Goal: Transaction & Acquisition: Obtain resource

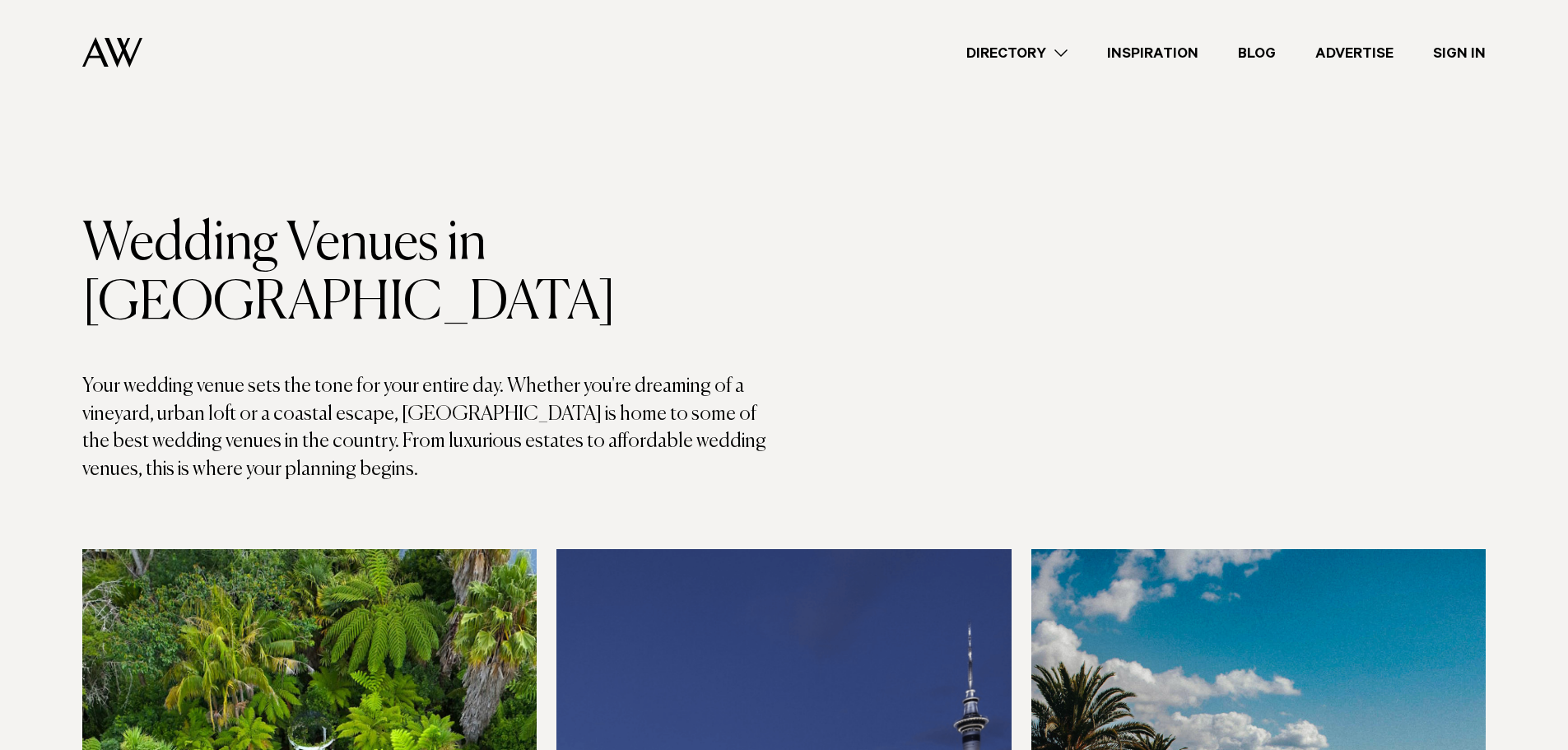
scroll to position [247, 0]
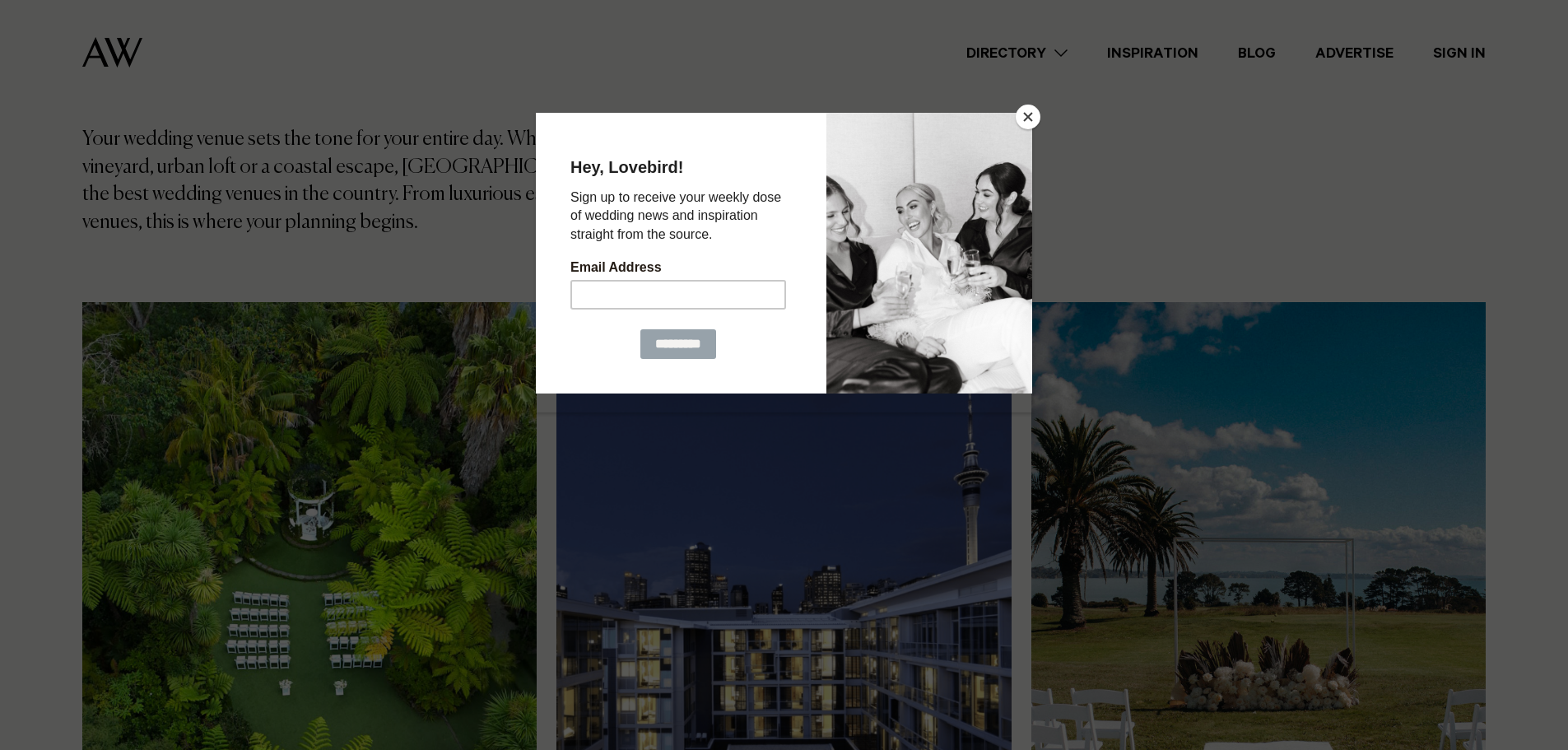
click at [1033, 111] on button "Close" at bounding box center [1028, 117] width 25 height 25
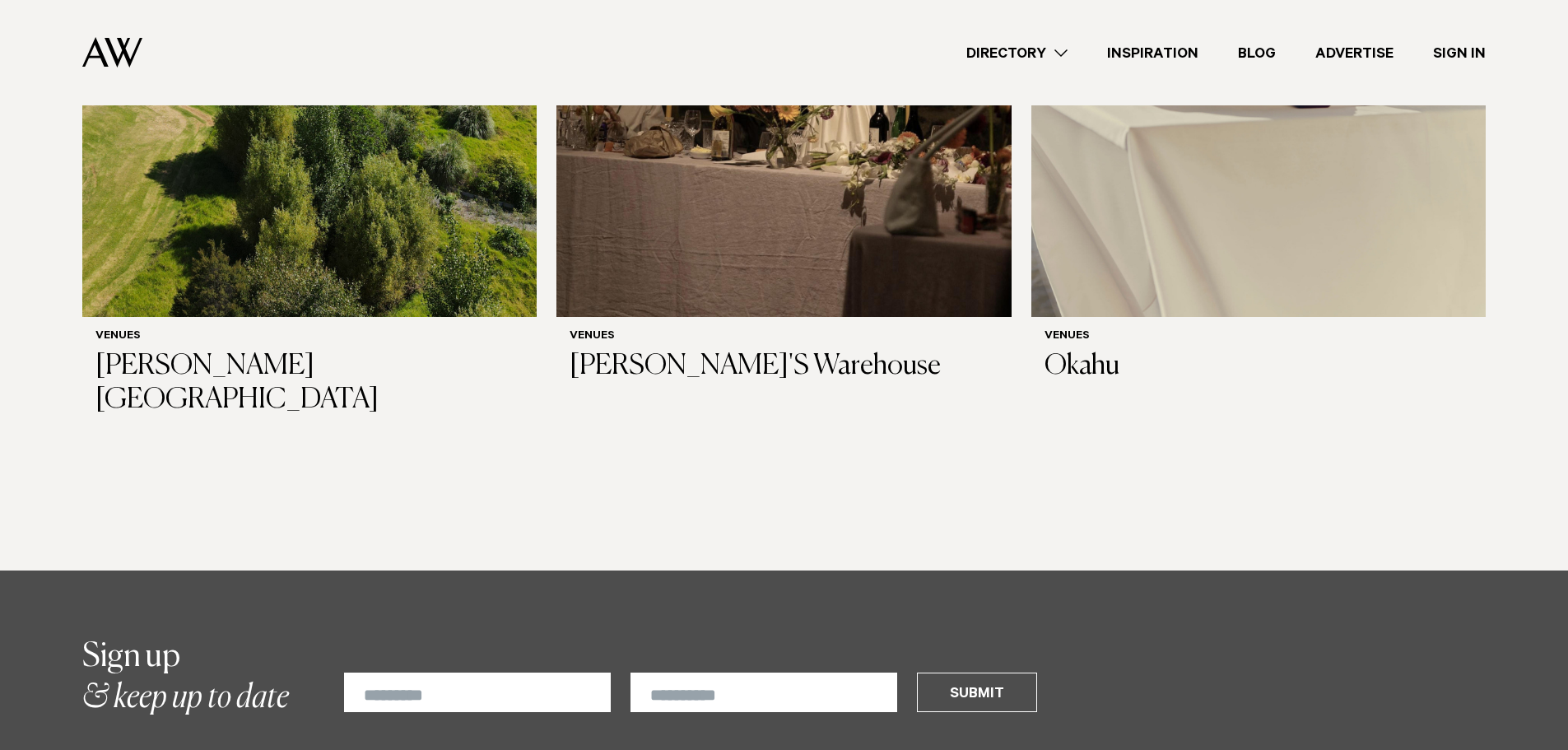
scroll to position [11446, 0]
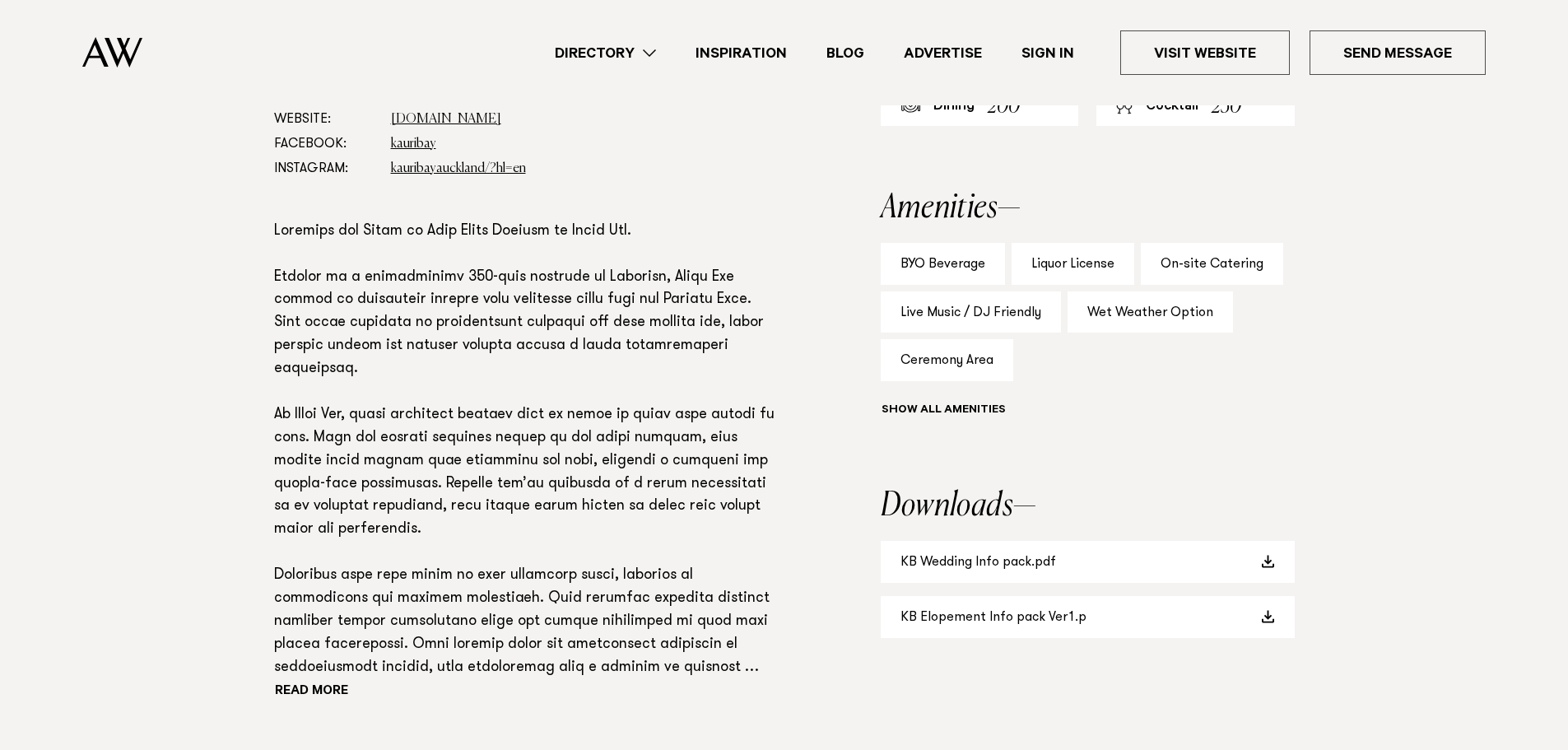
scroll to position [988, 0]
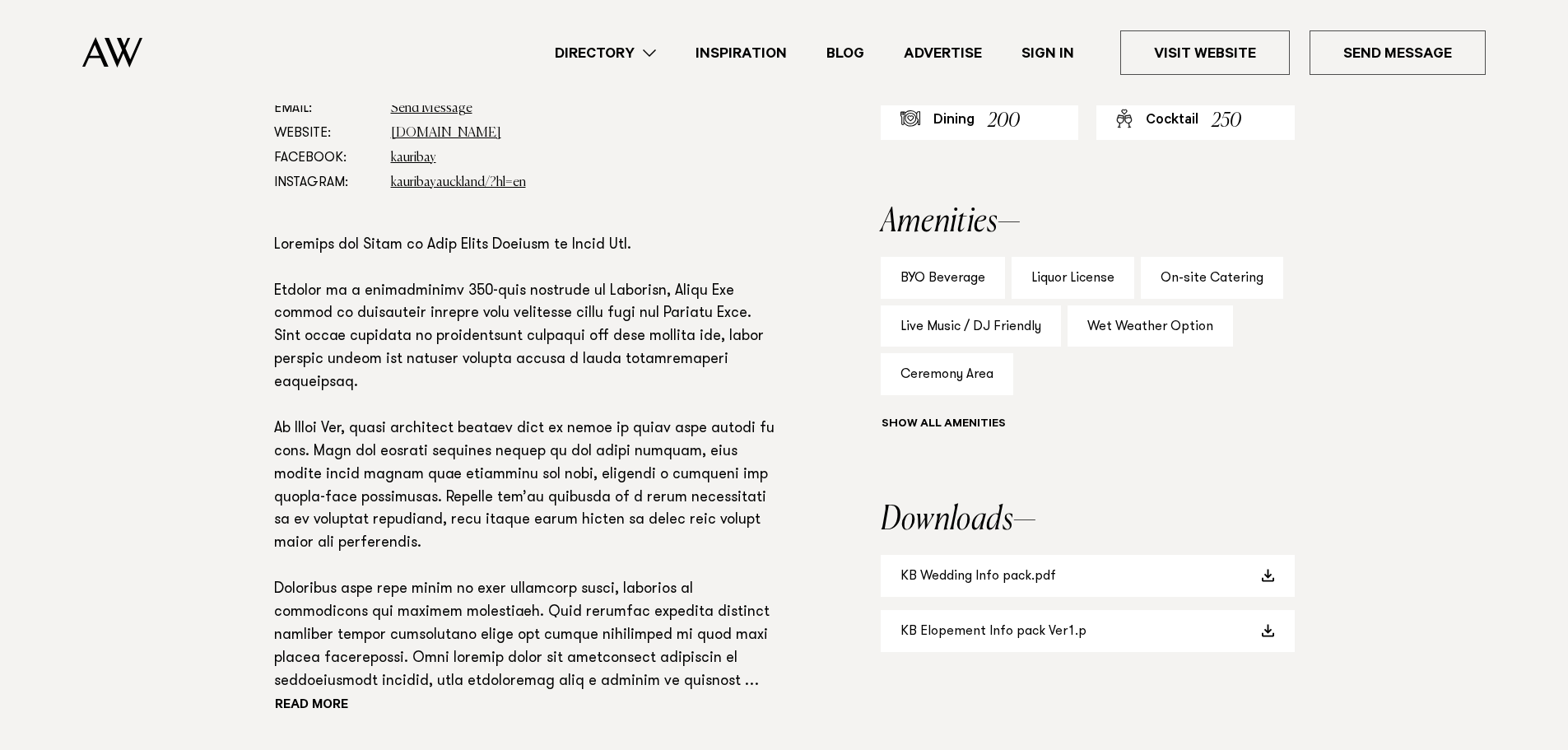
click at [956, 427] on button "Show all" at bounding box center [973, 425] width 186 height 17
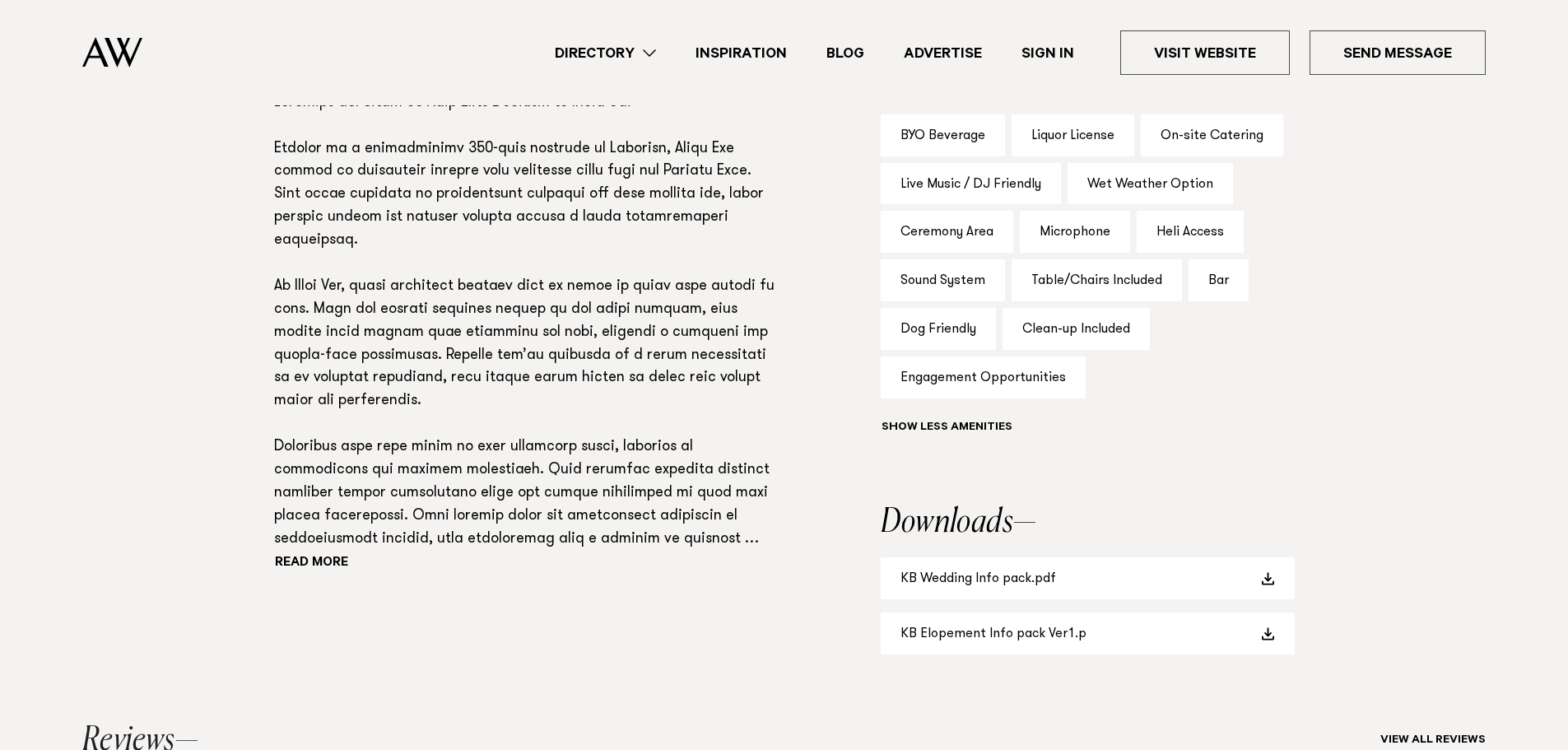
scroll to position [1153, 0]
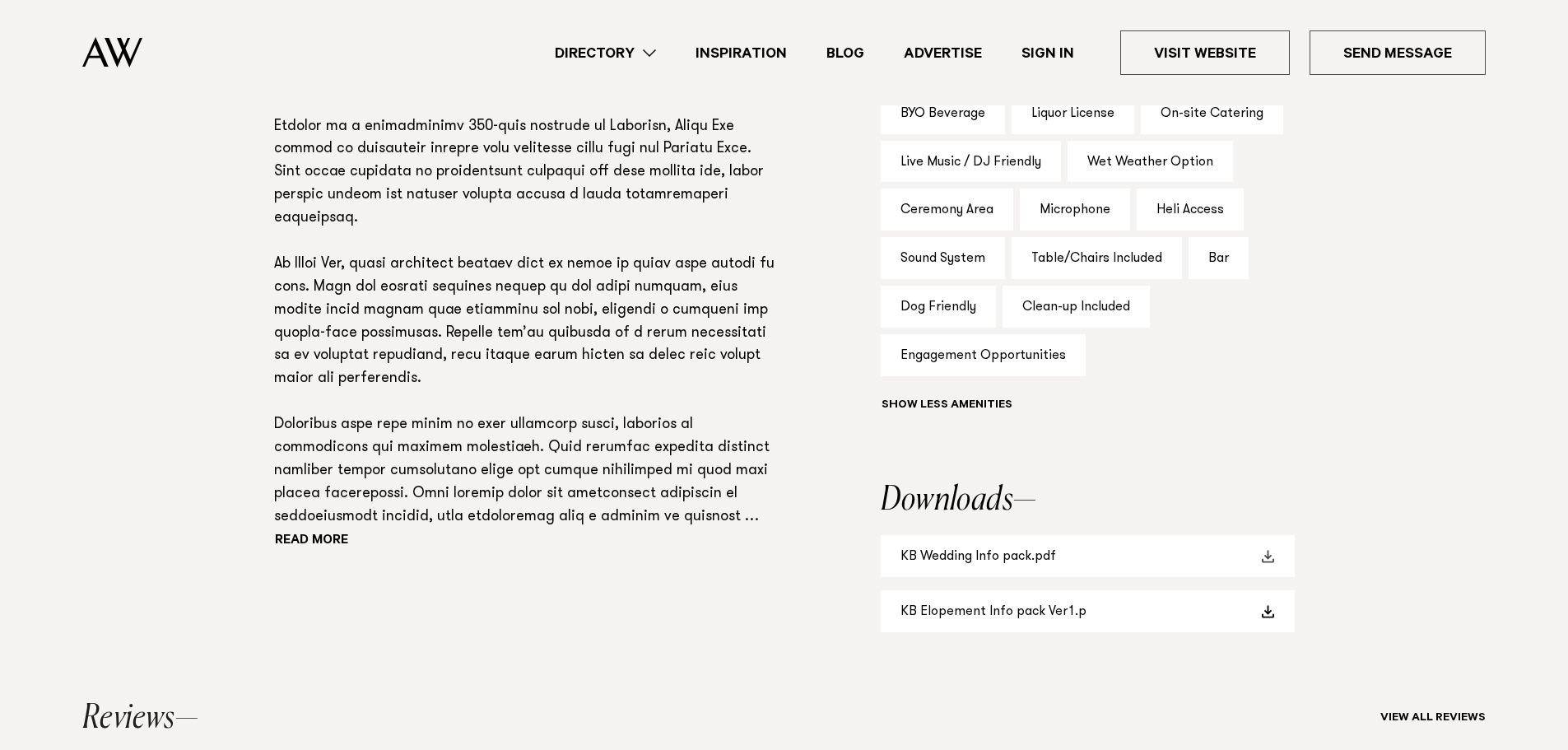
click at [997, 554] on link "KB Wedding Info pack.pdf" at bounding box center [1088, 556] width 414 height 42
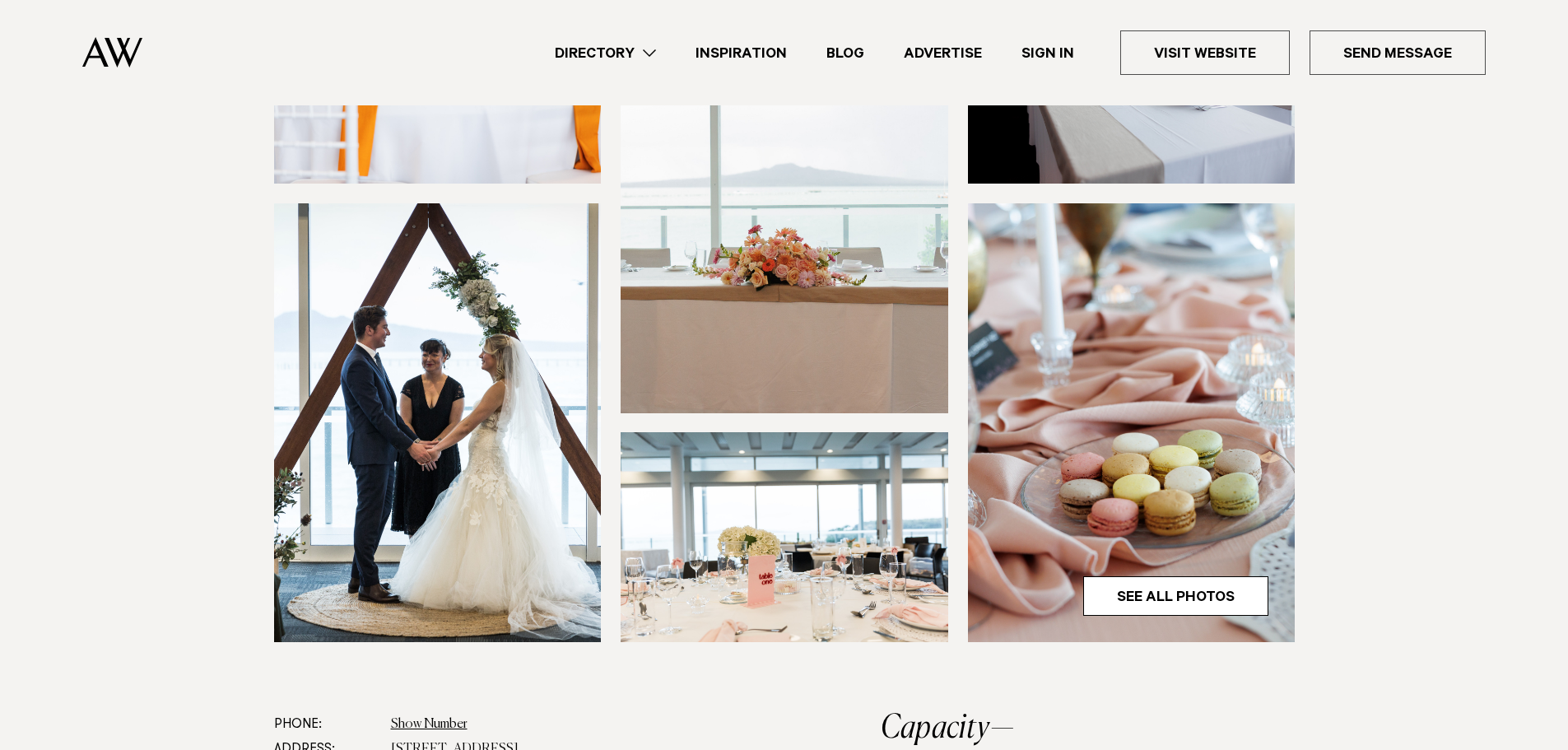
scroll to position [329, 0]
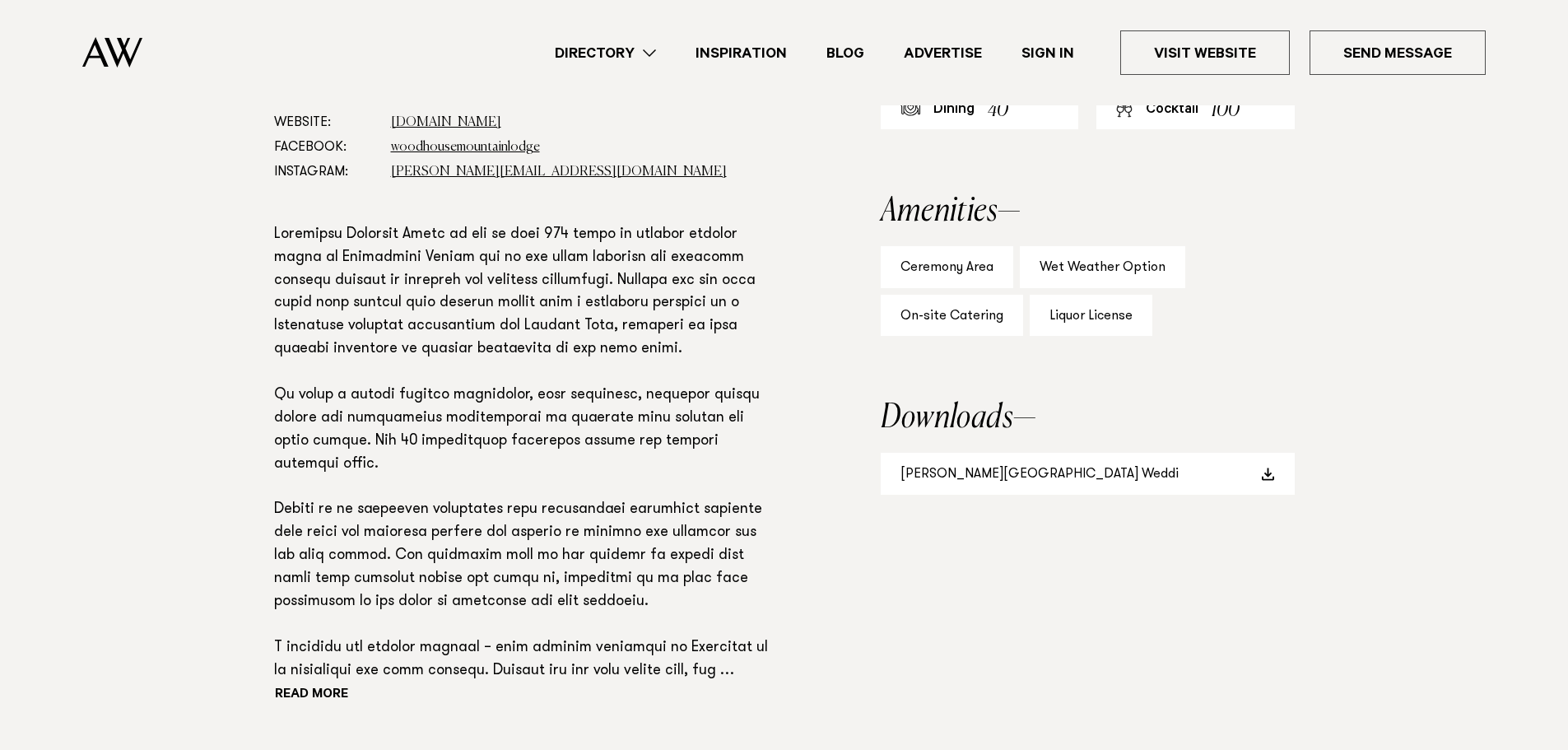
scroll to position [1071, 0]
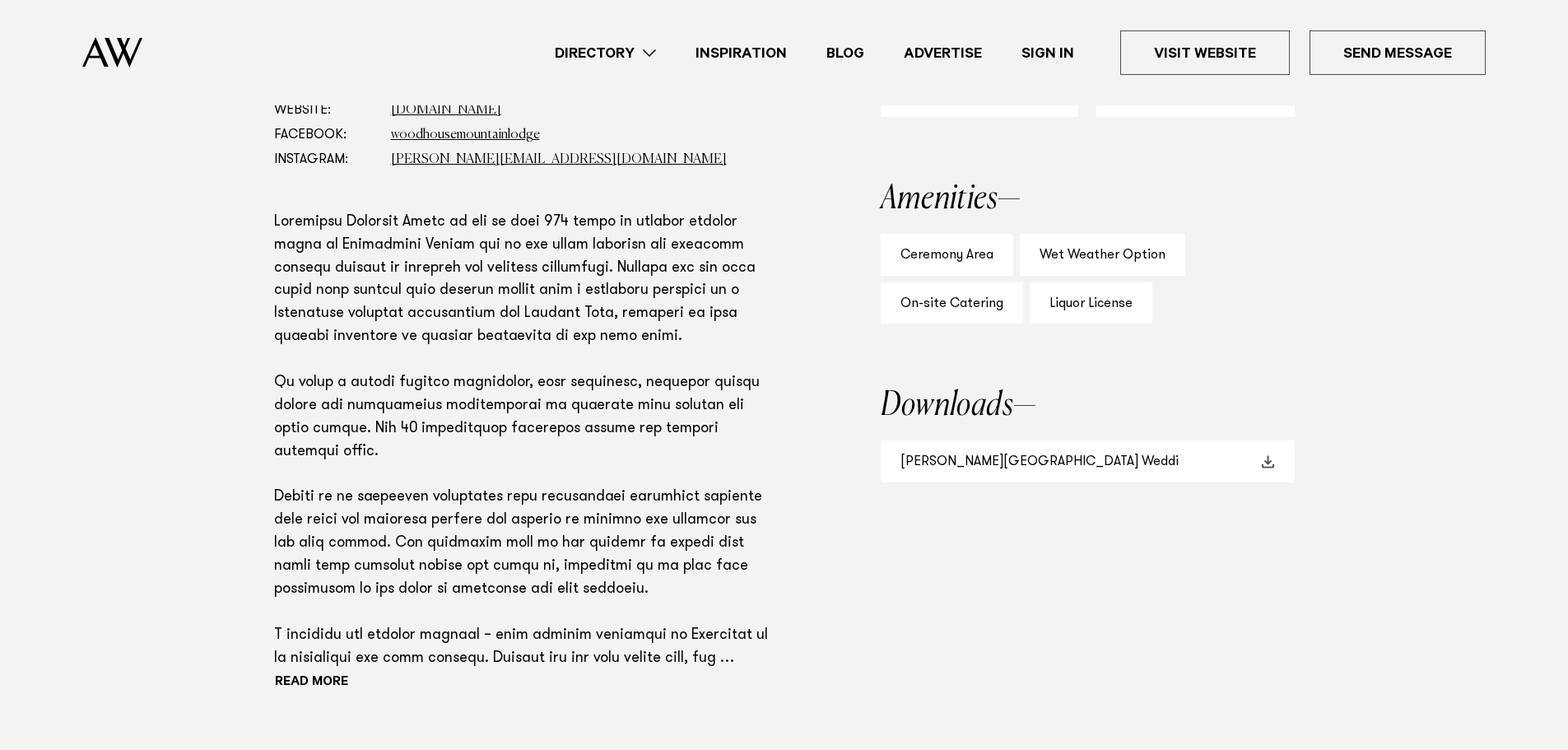
click at [1004, 457] on link "Woodhouse Mountain Lodge Weddi" at bounding box center [1088, 462] width 414 height 42
